Goal: Information Seeking & Learning: Learn about a topic

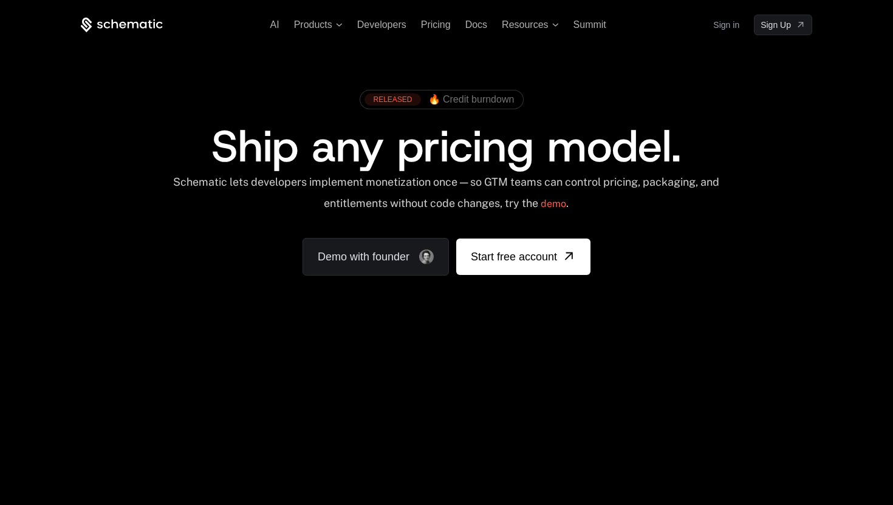
click at [432, 31] on div "AI Products Developers Pricing Docs Resources Summit Sign in Sign Up" at bounding box center [446, 25] width 731 height 21
click at [438, 22] on span "Pricing" at bounding box center [436, 24] width 30 height 10
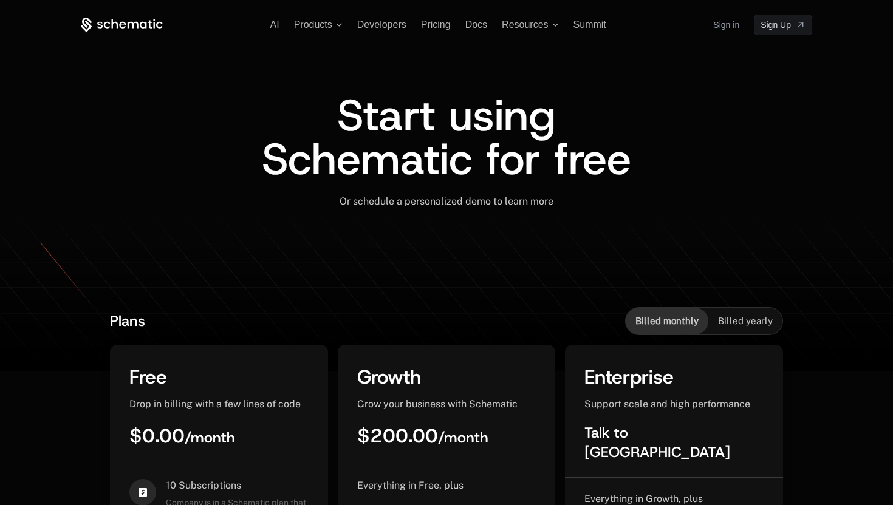
click at [132, 15] on div "AI Products Developers Pricing Docs Resources Summit Sign in Sign Up Start usin…" at bounding box center [446, 146] width 789 height 293
click at [135, 21] on icon at bounding box center [133, 24] width 11 height 7
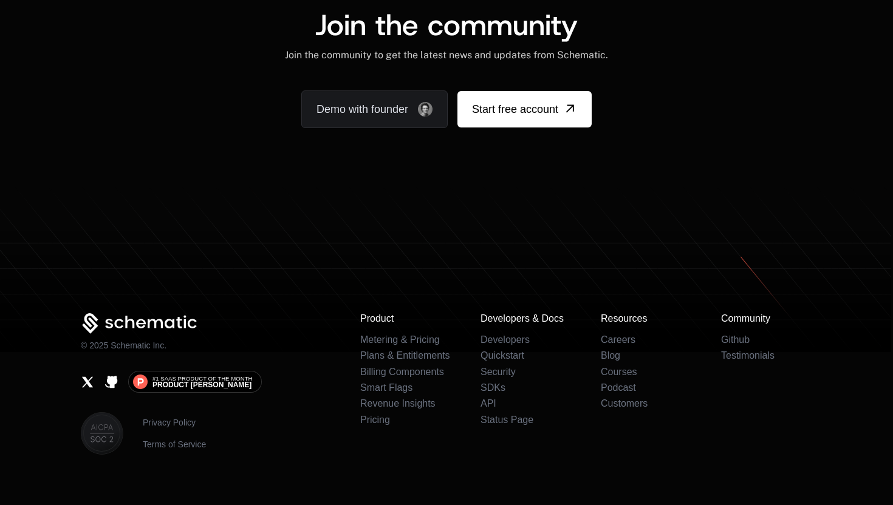
scroll to position [7564, 0]
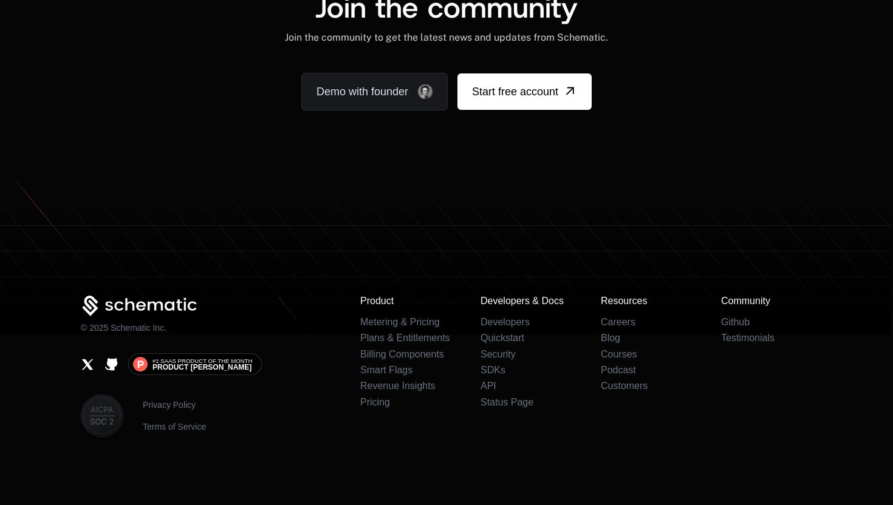
click at [78, 363] on div "© 2025 Schematic Inc. #1 SaaS Product of the Month Product [PERSON_NAME] Privac…" at bounding box center [446, 366] width 789 height 141
click at [89, 363] on icon "X" at bounding box center [88, 365] width 14 height 14
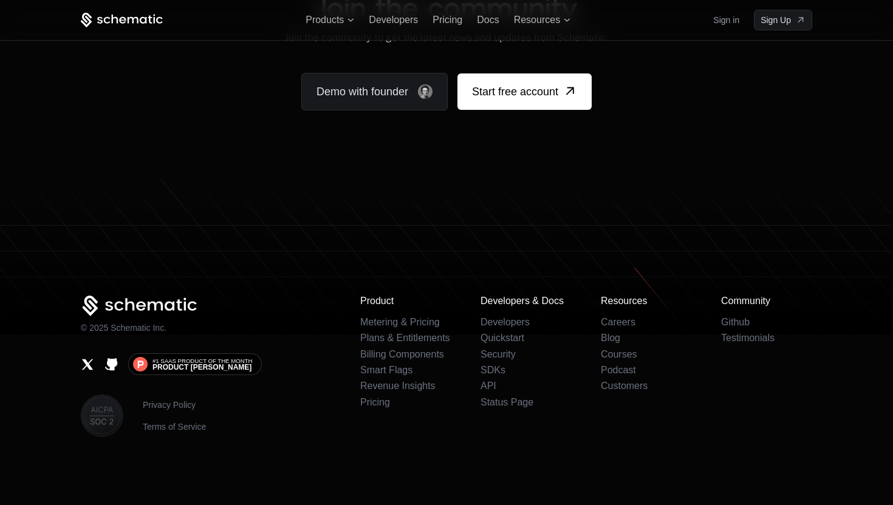
click at [114, 361] on icon "Github" at bounding box center [111, 364] width 12 height 12
click at [616, 324] on link "Careers" at bounding box center [618, 322] width 35 height 10
